Goal: Register for event/course

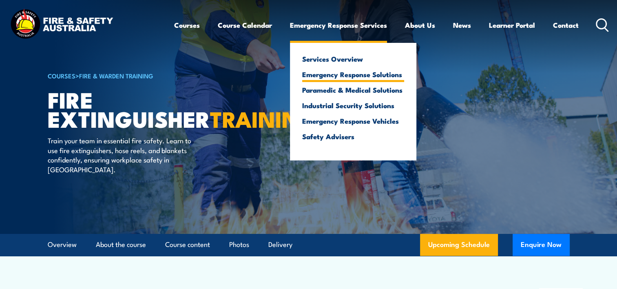
click at [332, 76] on link "Emergency Response Solutions" at bounding box center [353, 74] width 102 height 7
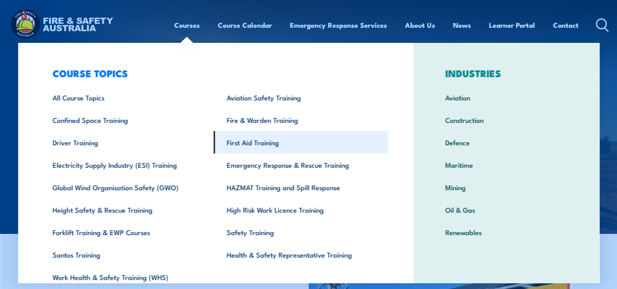
scroll to position [2, 0]
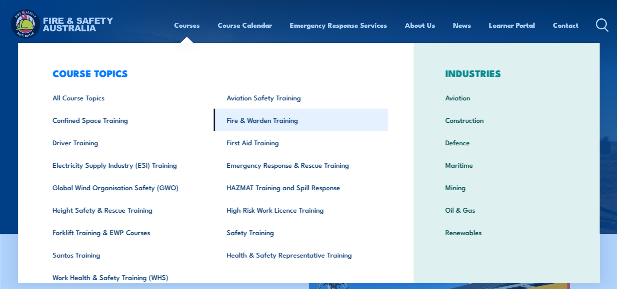
click at [230, 119] on link "Fire & Warden Training" at bounding box center [301, 120] width 174 height 22
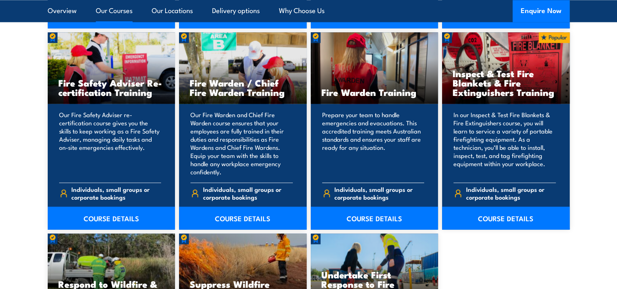
scroll to position [1134, 0]
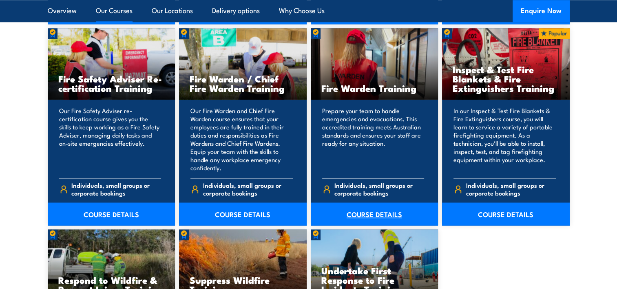
click at [361, 213] on link "COURSE DETAILS" at bounding box center [375, 213] width 128 height 23
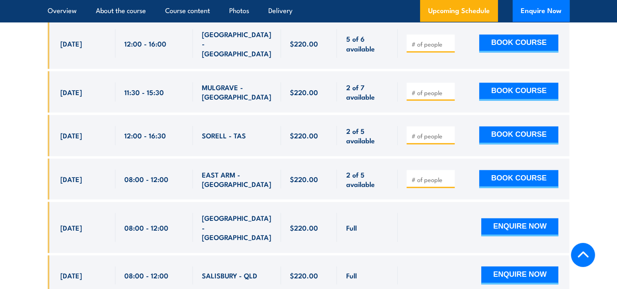
scroll to position [1873, 0]
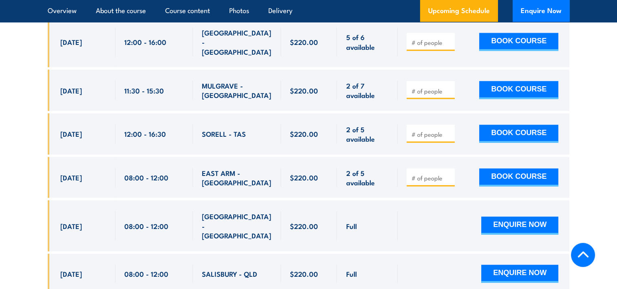
click at [330, 254] on div "$220.00" at bounding box center [309, 274] width 56 height 40
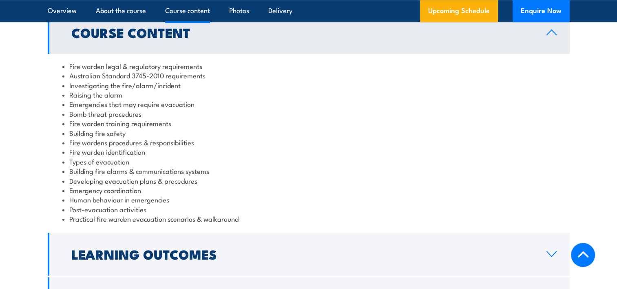
scroll to position [891, 0]
